Goal: Transaction & Acquisition: Purchase product/service

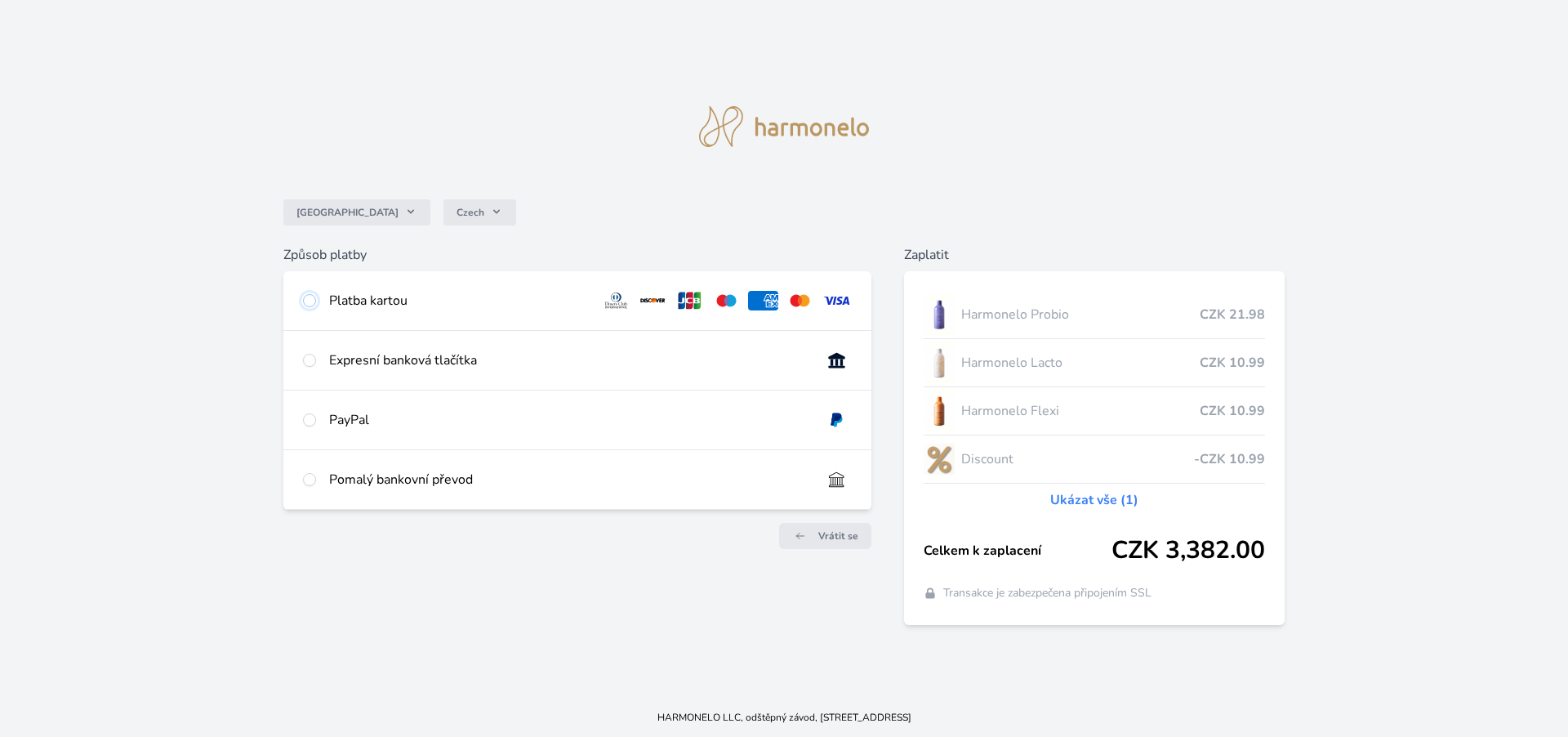
click at [307, 298] on input "radio" at bounding box center [309, 300] width 13 height 13
radio input "true"
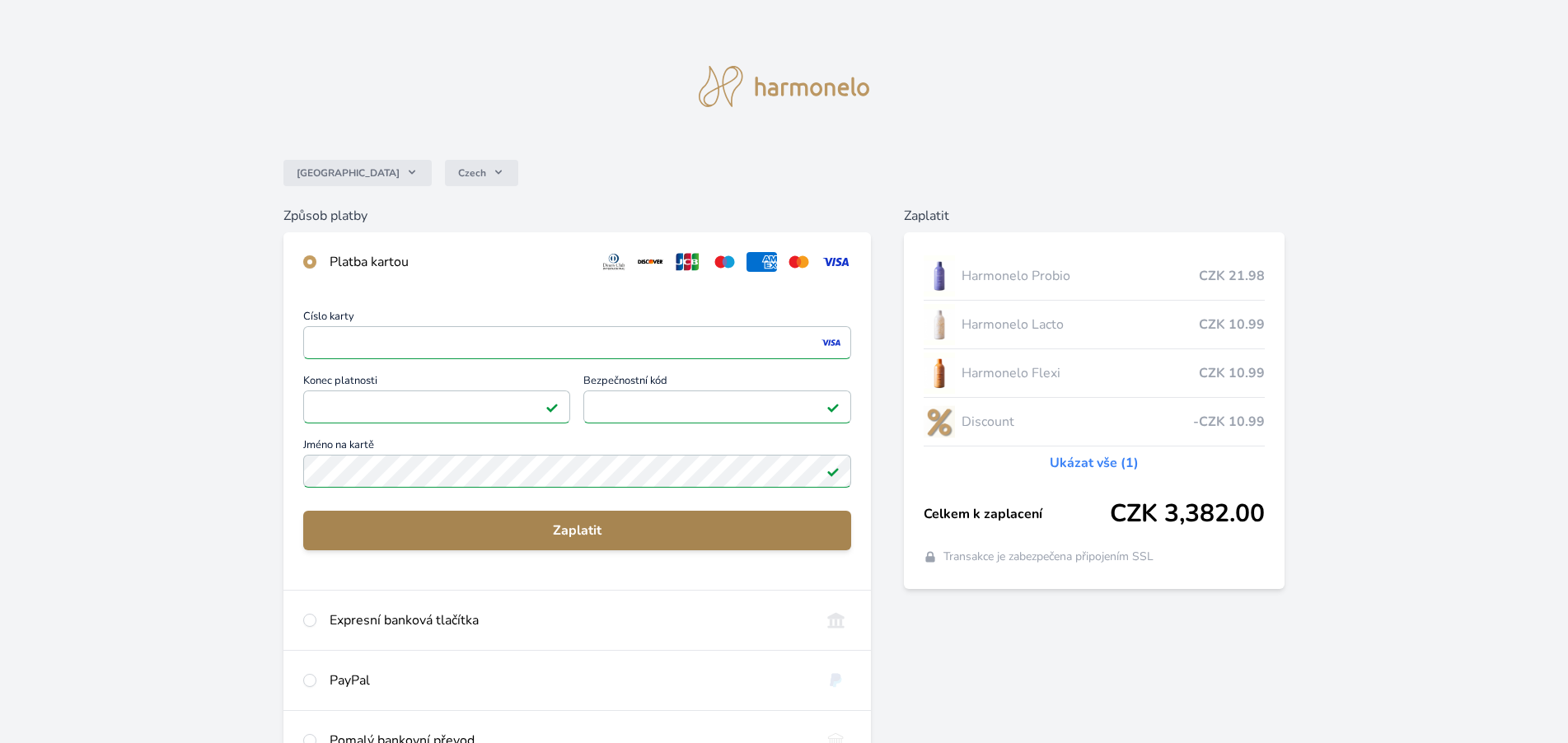
click at [589, 537] on span "Zaplatit" at bounding box center [576, 530] width 521 height 20
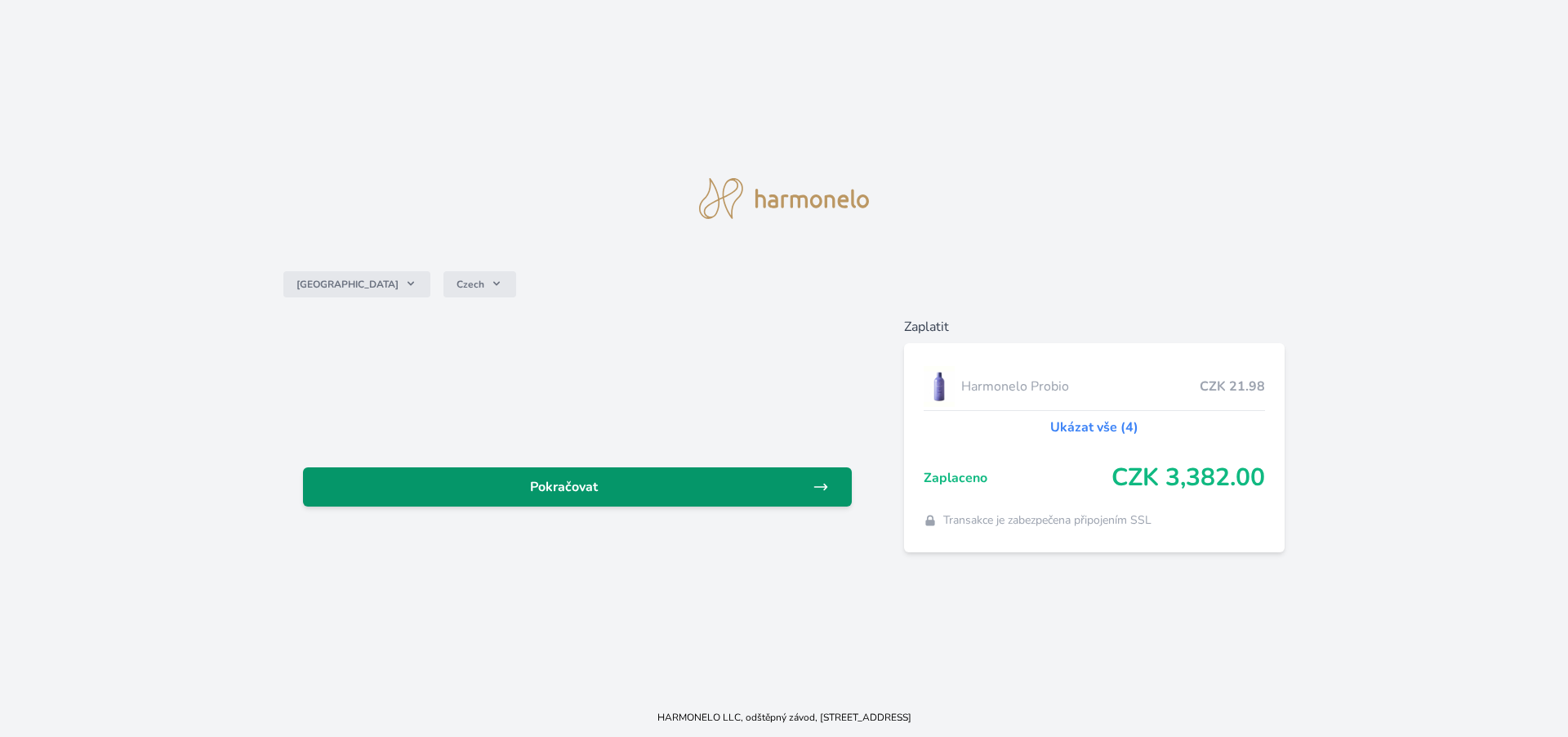
click at [606, 487] on span "Pokračovat" at bounding box center [564, 487] width 496 height 20
